Goal: Navigation & Orientation: Find specific page/section

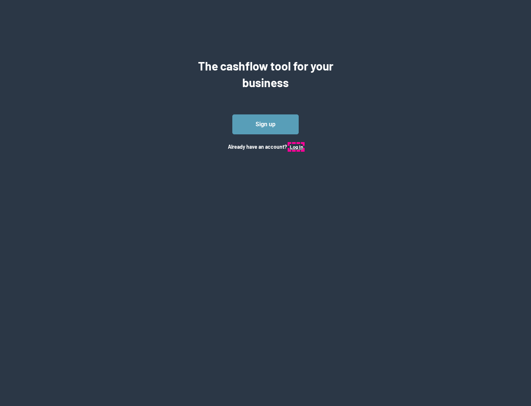
click at [296, 146] on button "Log In" at bounding box center [296, 147] width 13 height 6
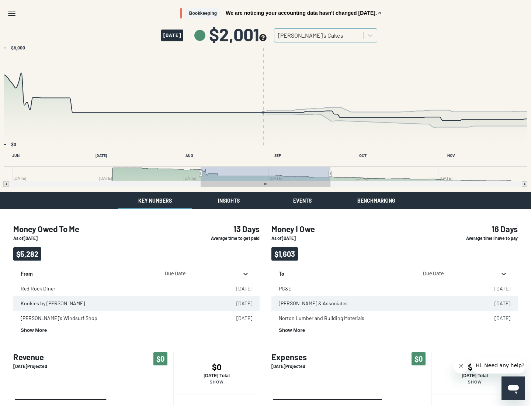
click at [229, 200] on button "Insights" at bounding box center [229, 200] width 74 height 17
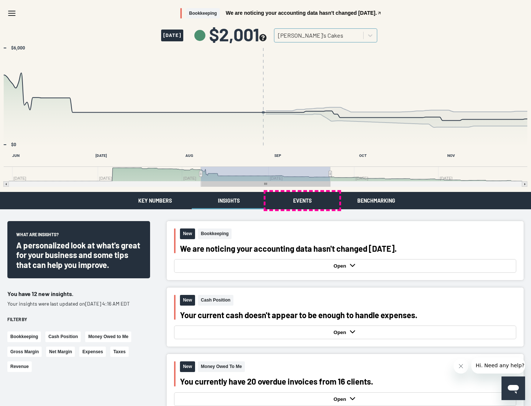
click at [302, 200] on button "Events" at bounding box center [302, 200] width 74 height 17
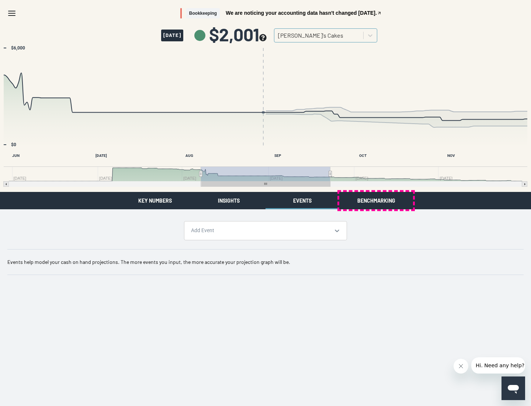
click at [376, 200] on button "Benchmarking" at bounding box center [376, 200] width 74 height 17
